Goal: Information Seeking & Learning: Learn about a topic

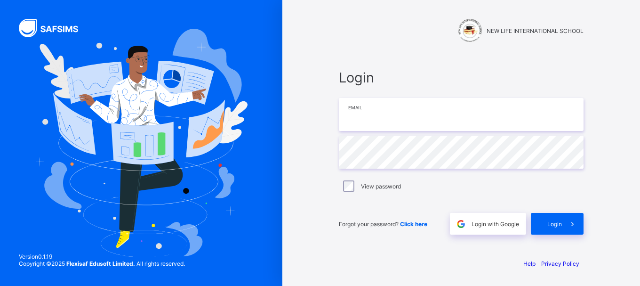
click at [362, 108] on input "email" at bounding box center [461, 114] width 245 height 33
click at [460, 106] on input "**********" at bounding box center [461, 114] width 245 height 33
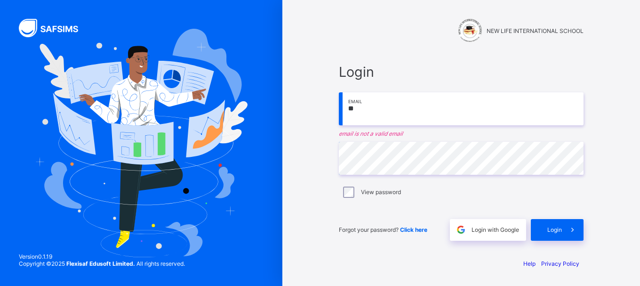
type input "*"
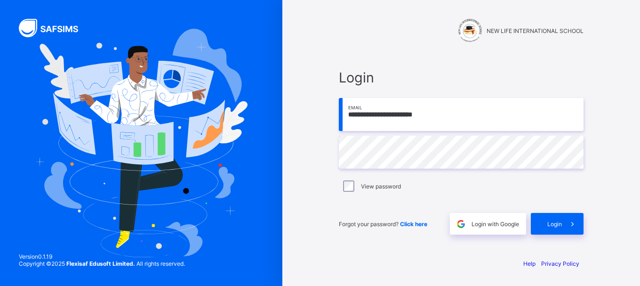
type input "**********"
click at [563, 213] on span at bounding box center [573, 224] width 22 height 22
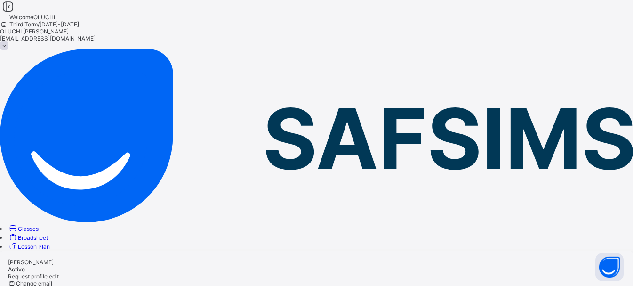
click at [39, 225] on span "Classes" at bounding box center [28, 228] width 21 height 7
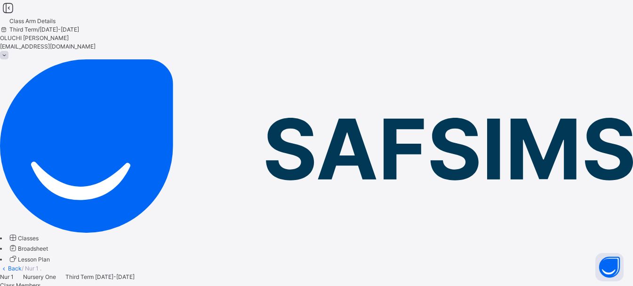
click at [8, 51] on span at bounding box center [4, 55] width 8 height 8
click at [492, 272] on div "Nur 1 Nursery One Third Term [DATE]-[DATE]" at bounding box center [316, 276] width 633 height 8
click at [39, 234] on span "Classes" at bounding box center [28, 237] width 21 height 7
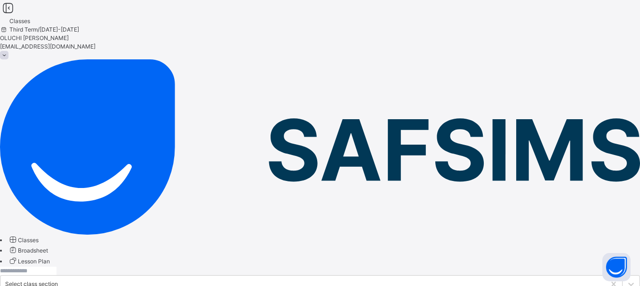
click at [626, 279] on icon at bounding box center [630, 283] width 9 height 9
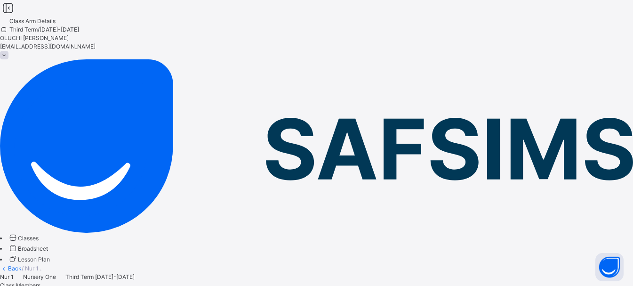
click at [8, 51] on span at bounding box center [4, 55] width 8 height 8
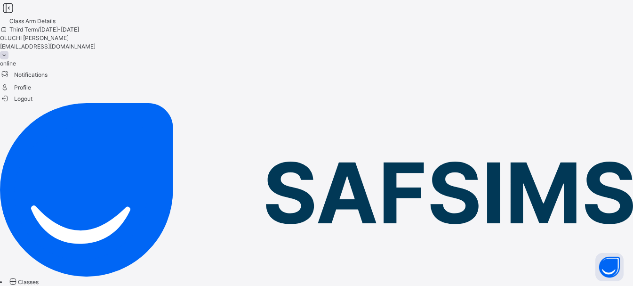
click at [32, 97] on span "Logout" at bounding box center [16, 99] width 32 height 10
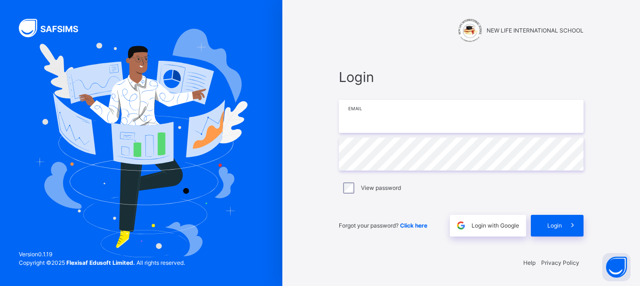
click at [417, 121] on input "email" at bounding box center [461, 116] width 245 height 33
type input "*"
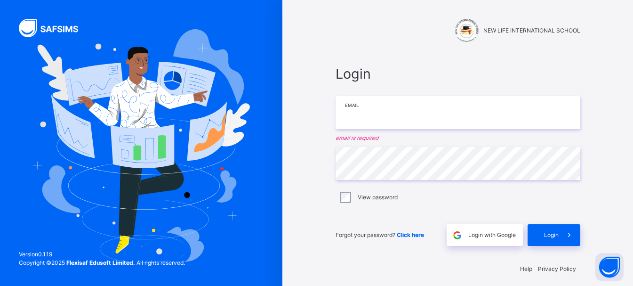
type input "**********"
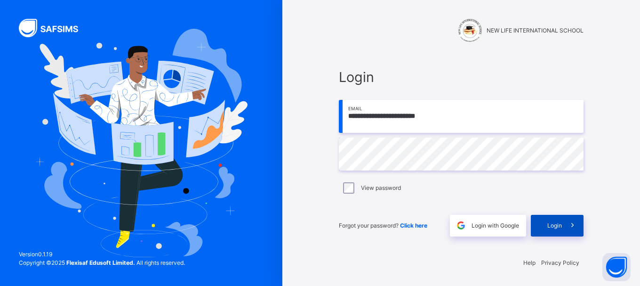
click at [557, 228] on span "Login" at bounding box center [554, 225] width 15 height 8
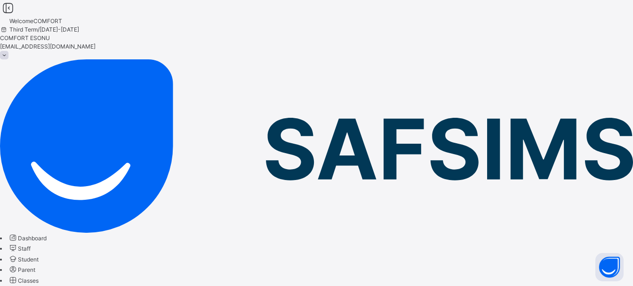
click at [39, 256] on span "Student" at bounding box center [28, 259] width 21 height 7
click at [35, 266] on link "Parent" at bounding box center [21, 269] width 27 height 7
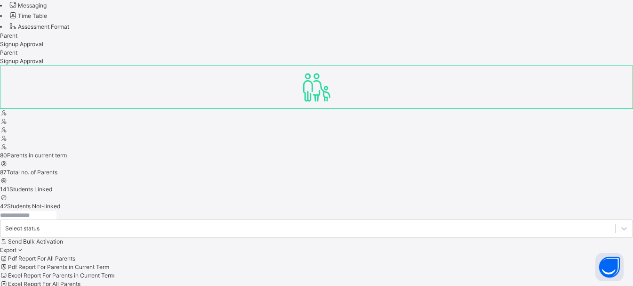
scroll to position [318, 0]
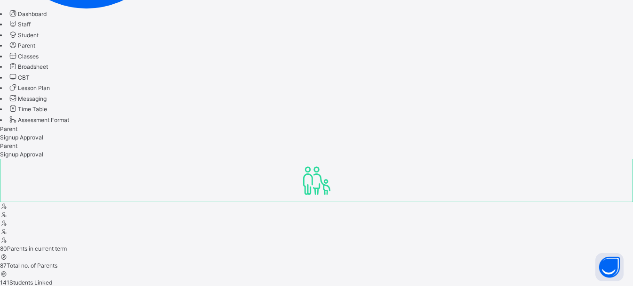
scroll to position [0, 0]
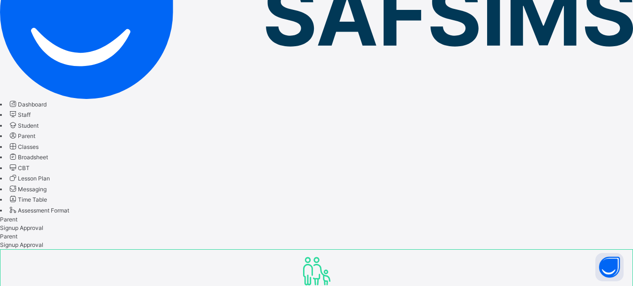
scroll to position [51, 0]
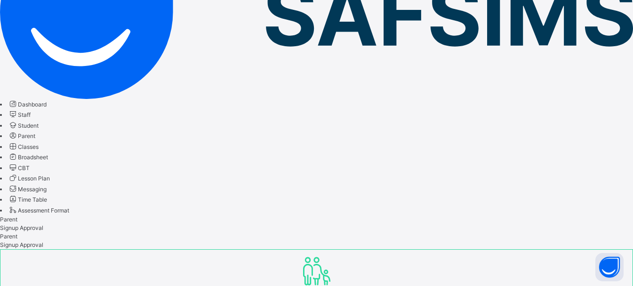
type input "*"
type input "******"
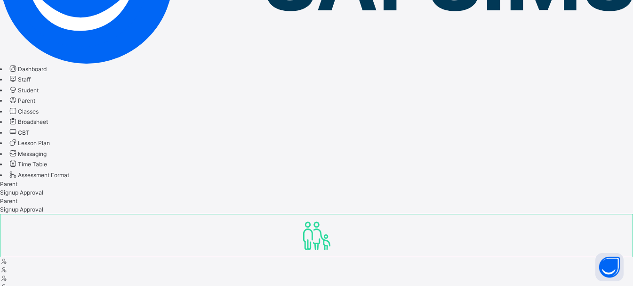
scroll to position [170, 0]
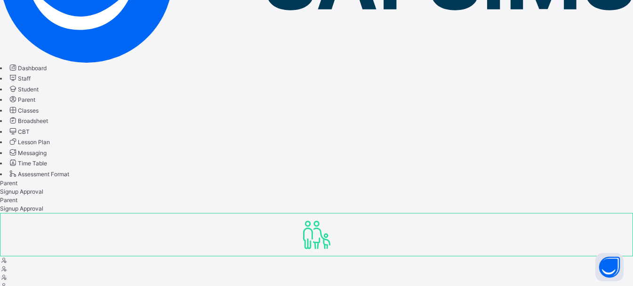
select select "**"
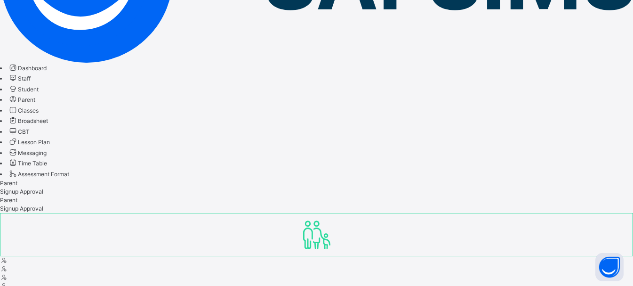
type input "*"
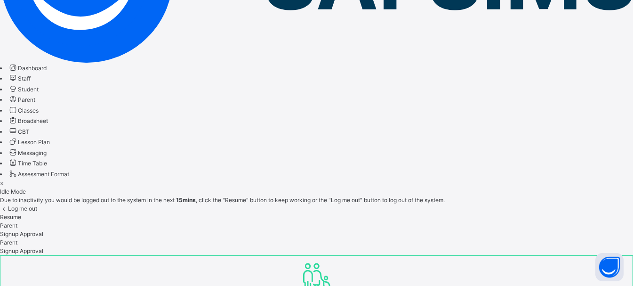
click at [21, 213] on span "Resume" at bounding box center [10, 216] width 21 height 7
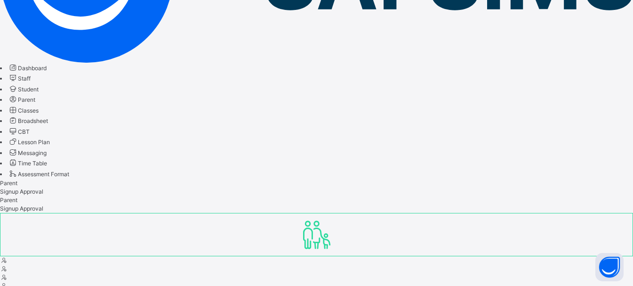
click at [39, 89] on link "Student" at bounding box center [23, 89] width 31 height 7
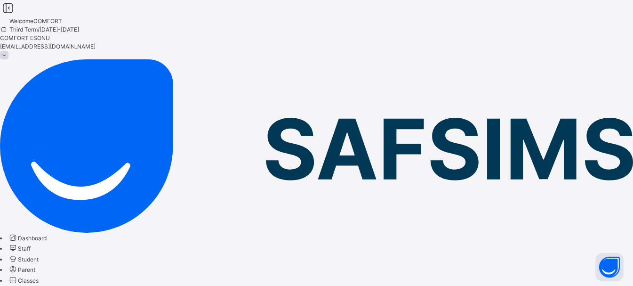
click at [39, 256] on link "Student" at bounding box center [23, 259] width 31 height 7
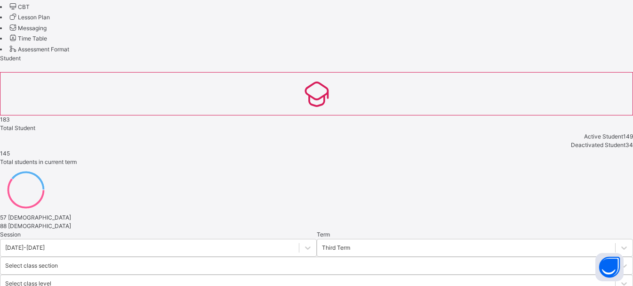
scroll to position [303, 0]
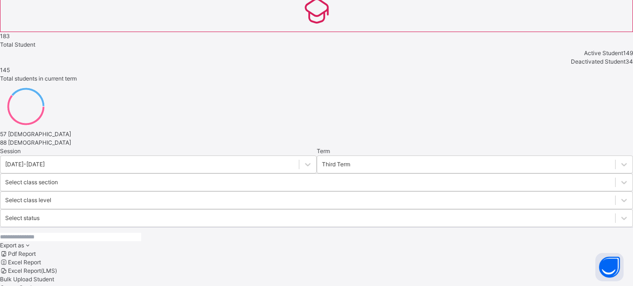
scroll to position [380, 0]
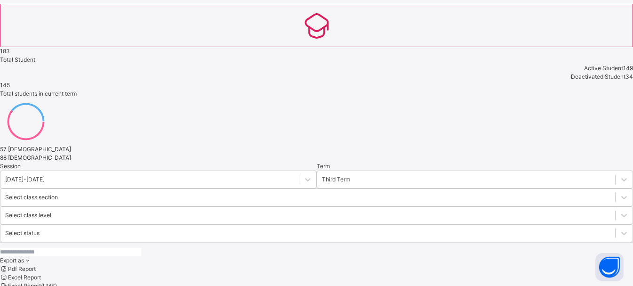
scroll to position [364, 0]
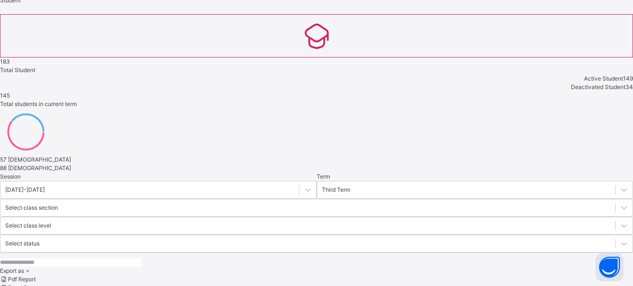
scroll to position [356, 0]
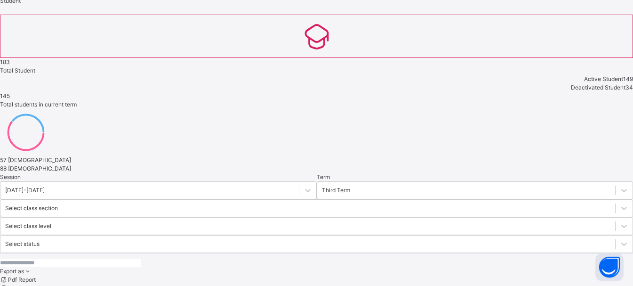
scroll to position [357, 0]
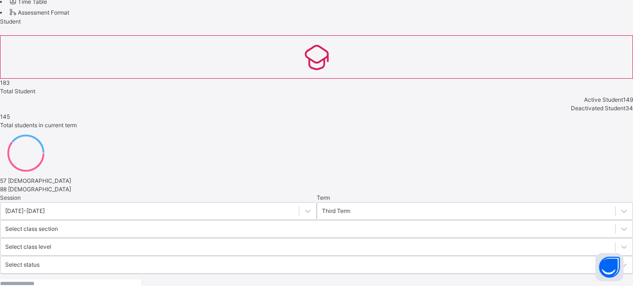
scroll to position [337, 0]
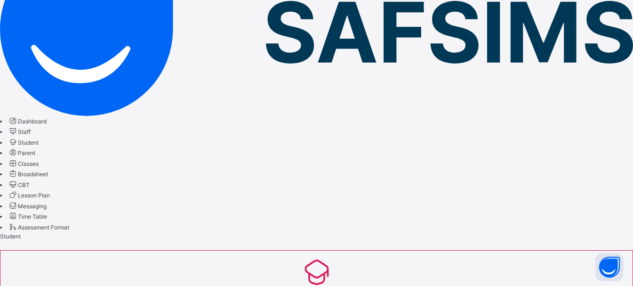
scroll to position [133, 0]
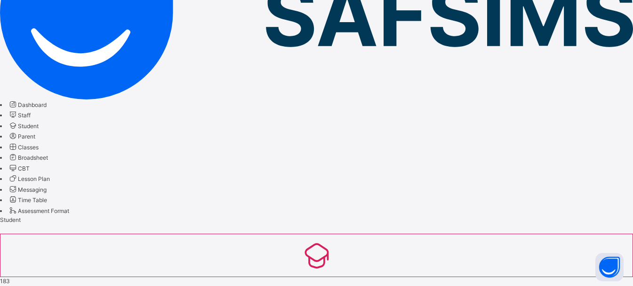
drag, startPoint x: 631, startPoint y: 272, endPoint x: 639, endPoint y: 261, distance: 13.5
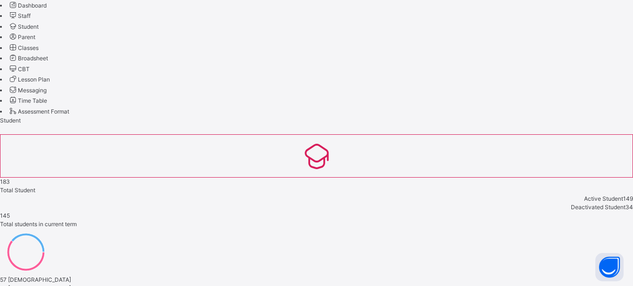
scroll to position [337, 0]
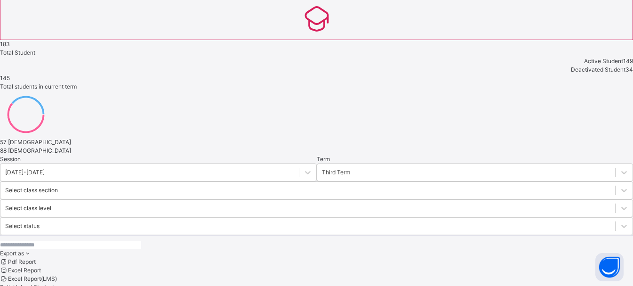
scroll to position [370, 0]
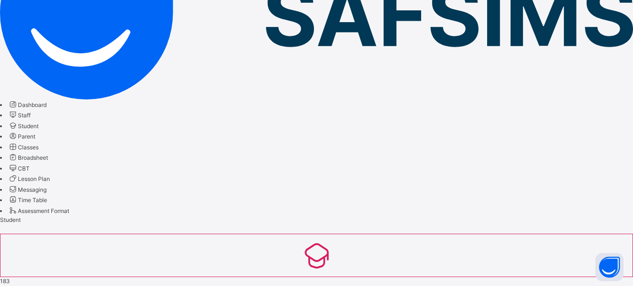
scroll to position [350, 0]
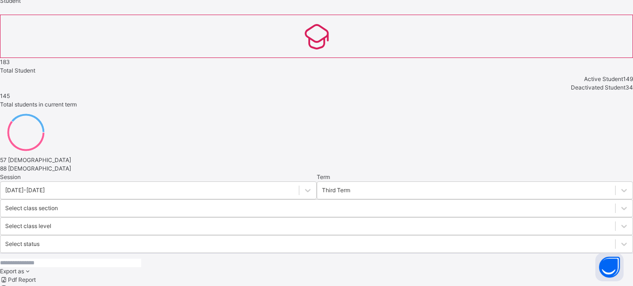
scroll to position [354, 0]
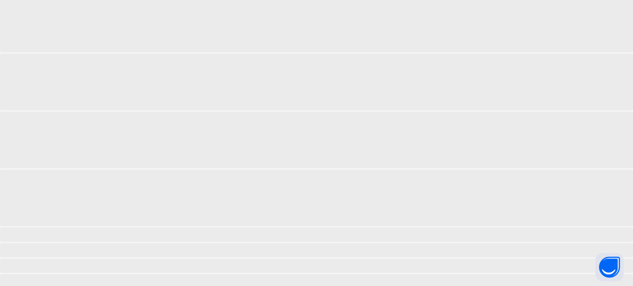
scroll to position [240, 0]
